Goal: Information Seeking & Learning: Learn about a topic

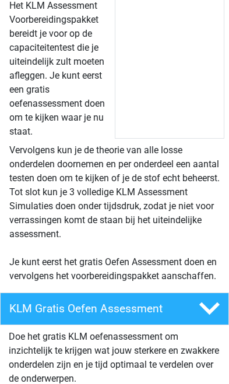
scroll to position [542, 0]
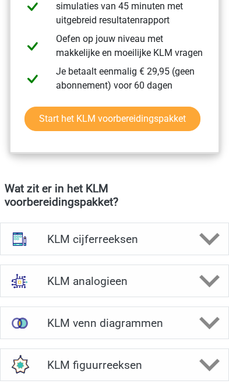
click at [166, 246] on h4 "KLM cijferreeksen" at bounding box center [114, 239] width 135 height 13
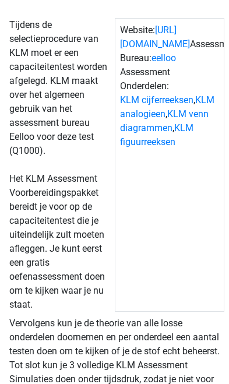
scroll to position [0, 0]
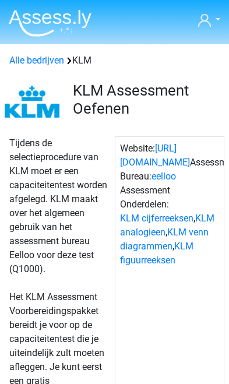
click at [212, 20] on link "[PERSON_NAME]" at bounding box center [209, 20] width 22 height 14
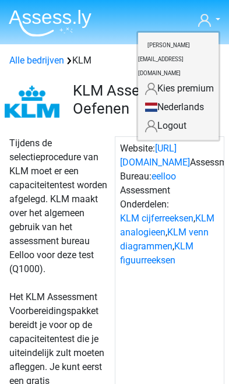
click at [208, 15] on icon at bounding box center [204, 20] width 13 height 13
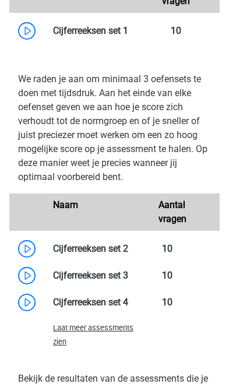
scroll to position [1777, 0]
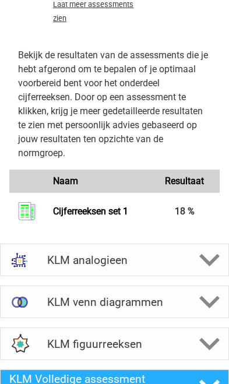
click at [144, 267] on h4 "KLM analogieen" at bounding box center [114, 260] width 135 height 13
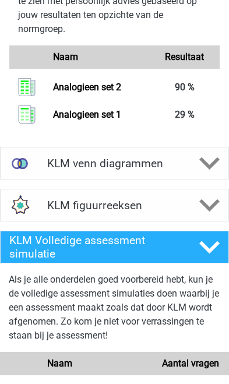
scroll to position [3440, 0]
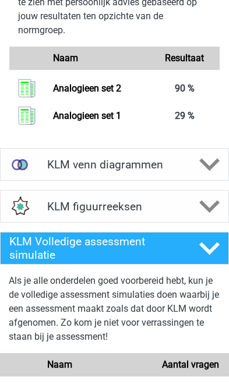
click at [198, 175] on div at bounding box center [210, 165] width 38 height 20
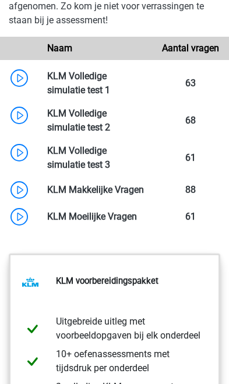
scroll to position [4735, 0]
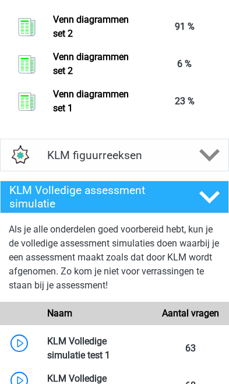
click at [192, 166] on div at bounding box center [210, 155] width 38 height 20
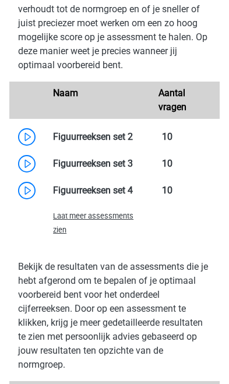
scroll to position [5004, 0]
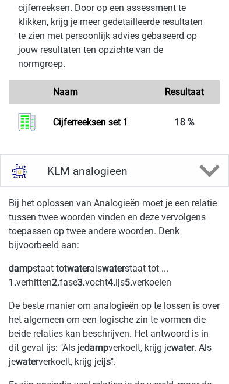
click at [93, 187] on div "KLM analogieen" at bounding box center [114, 171] width 229 height 33
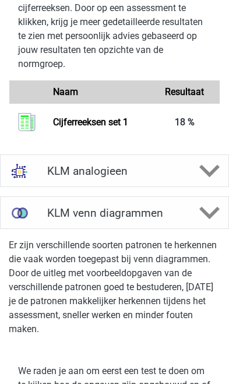
click at [199, 223] on div at bounding box center [210, 213] width 38 height 20
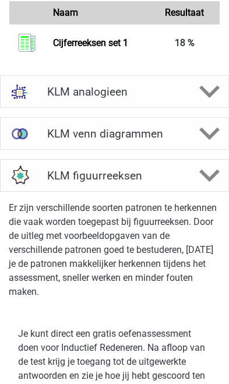
click at [210, 183] on polygon at bounding box center [210, 176] width 20 height 13
